Goal: Check status: Check status

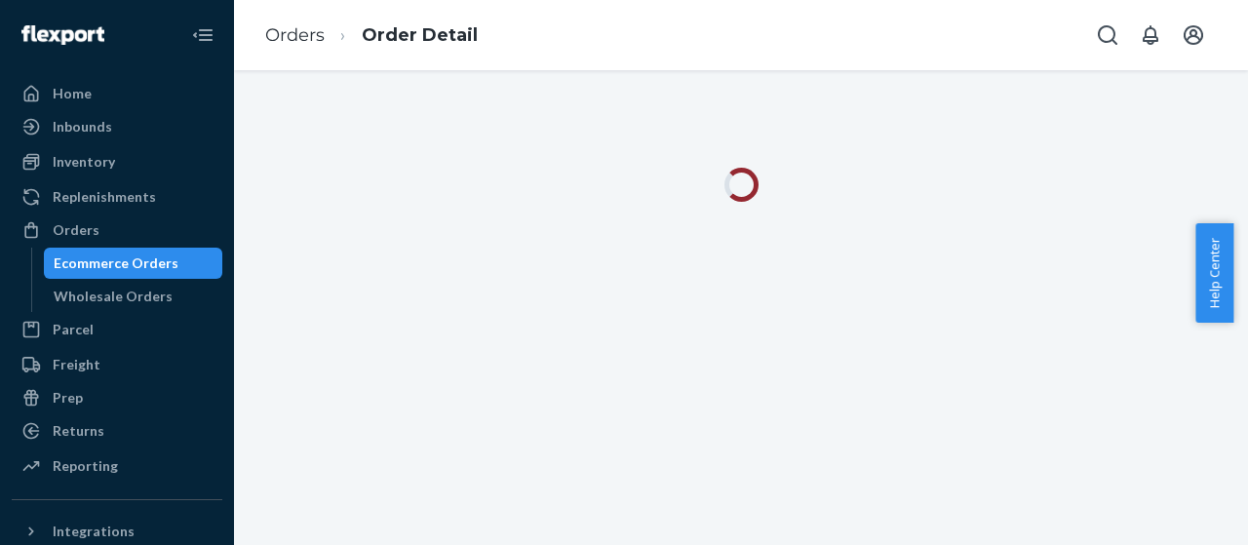
click at [158, 254] on div "Ecommerce Orders" at bounding box center [116, 262] width 125 height 19
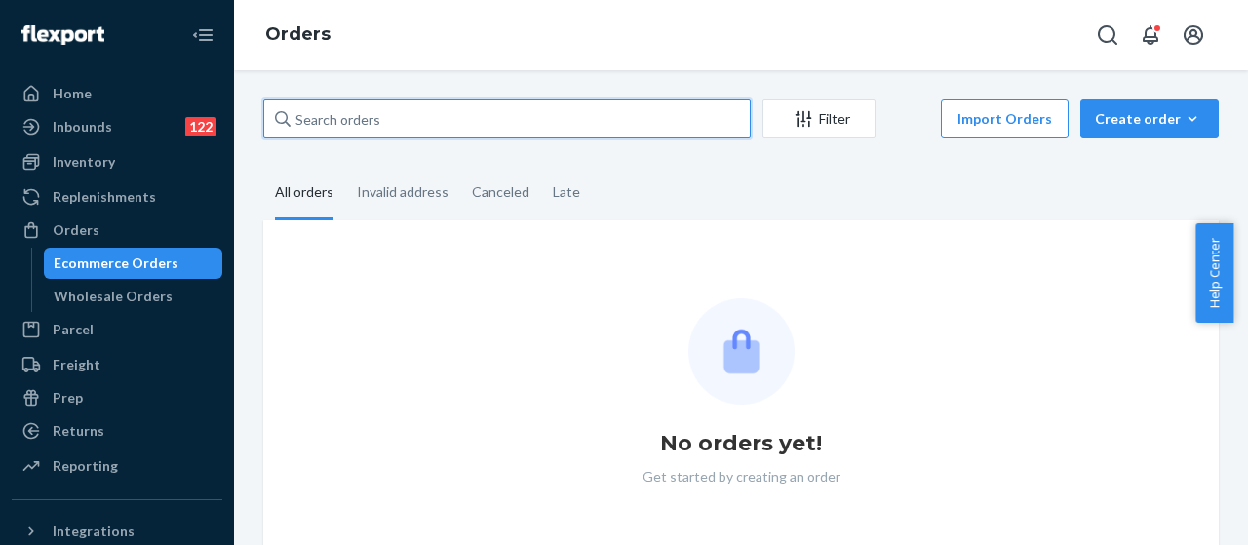
click at [401, 124] on input "text" at bounding box center [506, 118] width 487 height 39
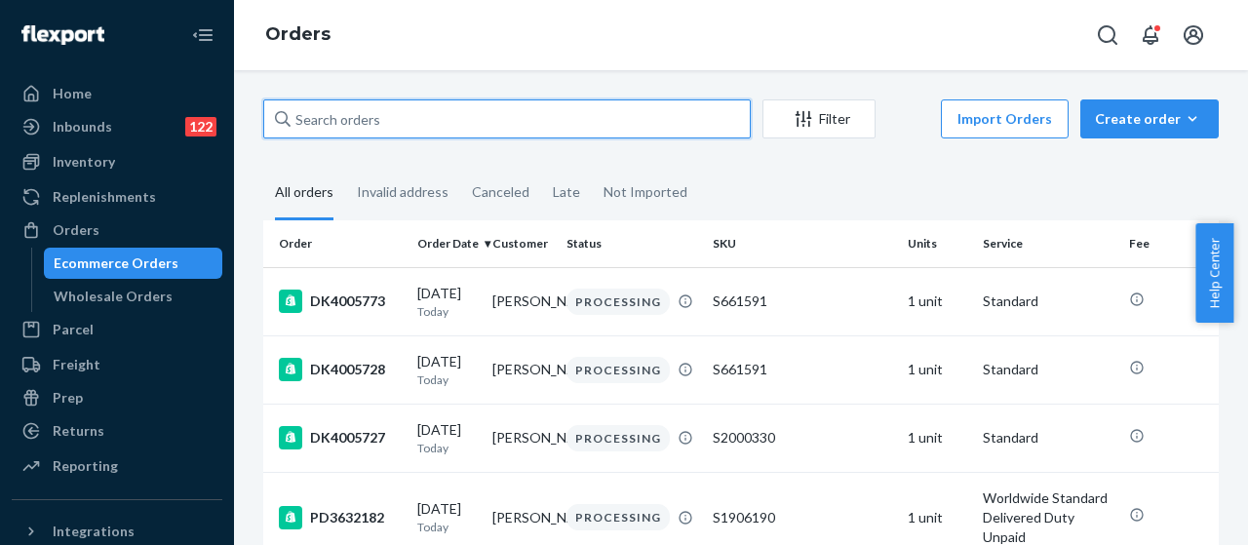
paste input "DK3966878"
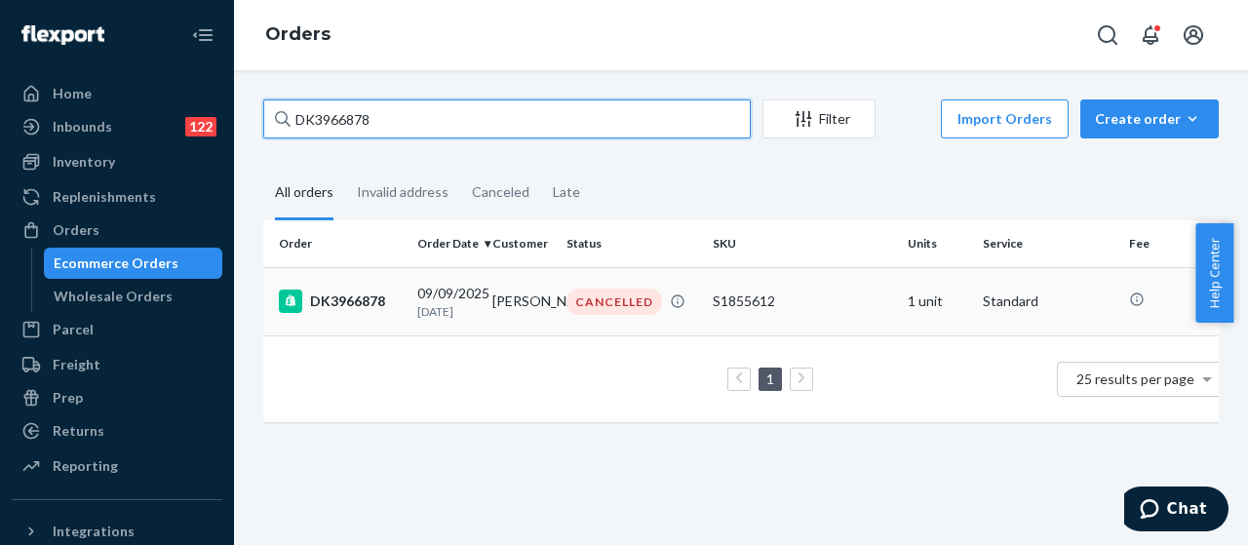
type input "DK3966878"
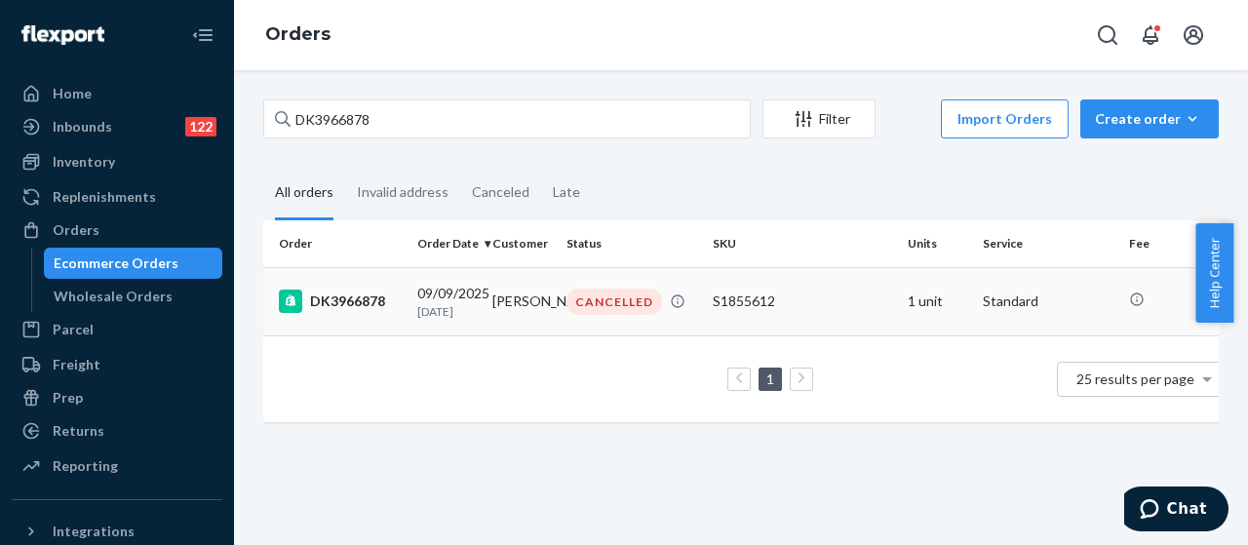
click at [417, 303] on p "[DATE]" at bounding box center [446, 311] width 59 height 17
